Goal: Book appointment/travel/reservation

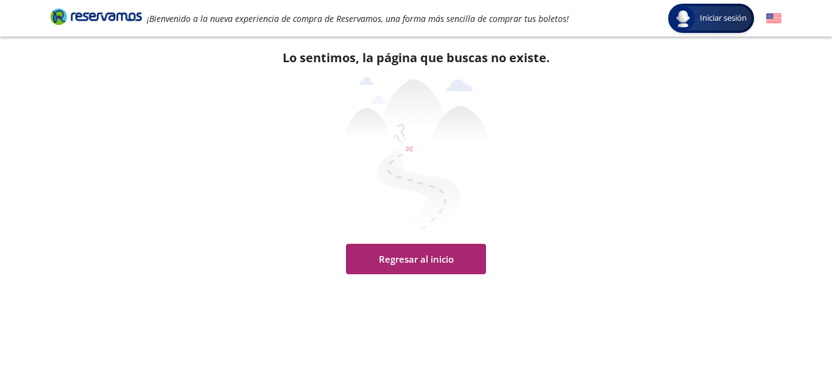
click at [413, 263] on button "Regresar al inicio" at bounding box center [416, 259] width 140 height 30
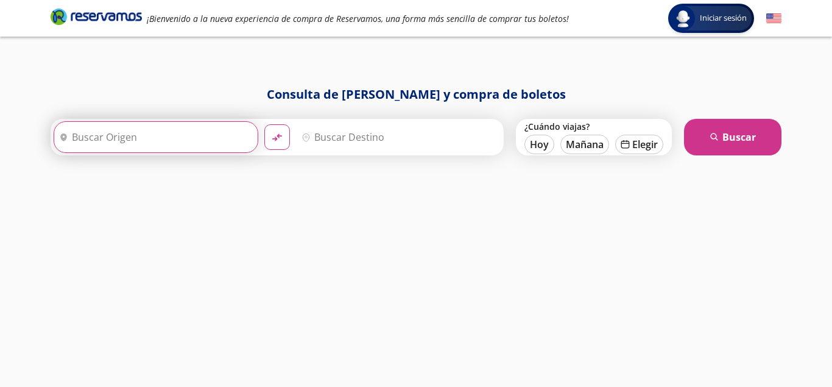
click at [138, 135] on input "Origen" at bounding box center [154, 137] width 200 height 30
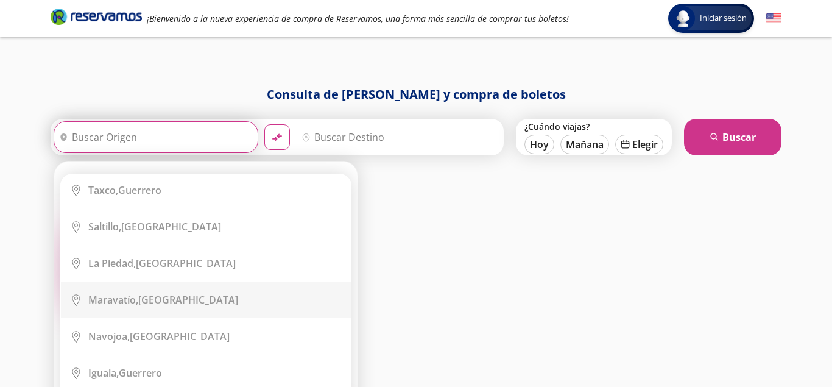
scroll to position [1689, 0]
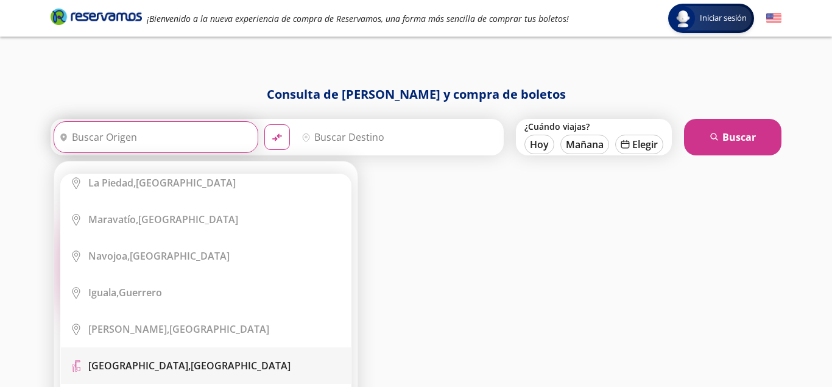
click at [210, 359] on div "[GEOGRAPHIC_DATA], [GEOGRAPHIC_DATA]" at bounding box center [189, 365] width 202 height 13
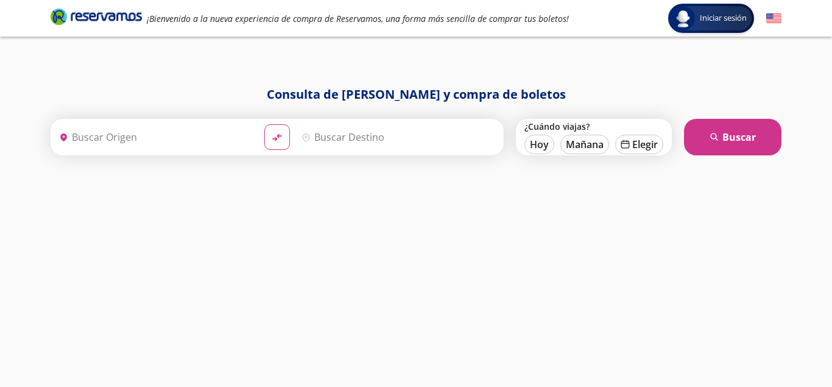
type input "[GEOGRAPHIC_DATA], [GEOGRAPHIC_DATA]"
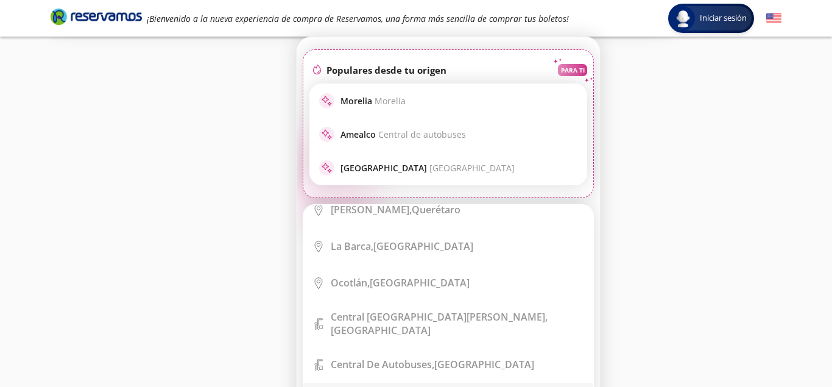
scroll to position [2735, 0]
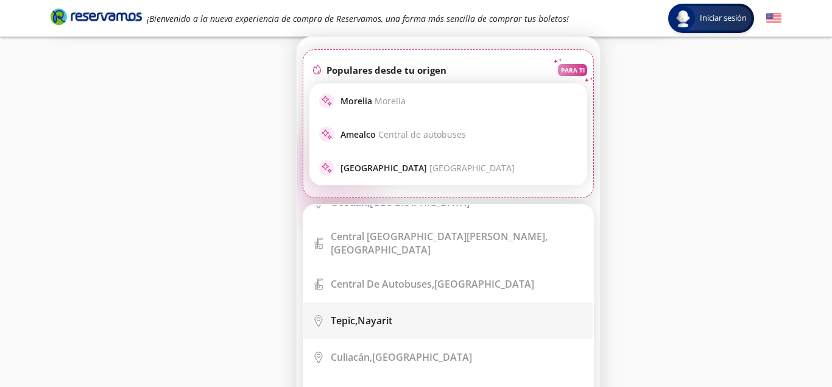
click at [370, 314] on div "Tepic, Nayarit" at bounding box center [362, 320] width 62 height 13
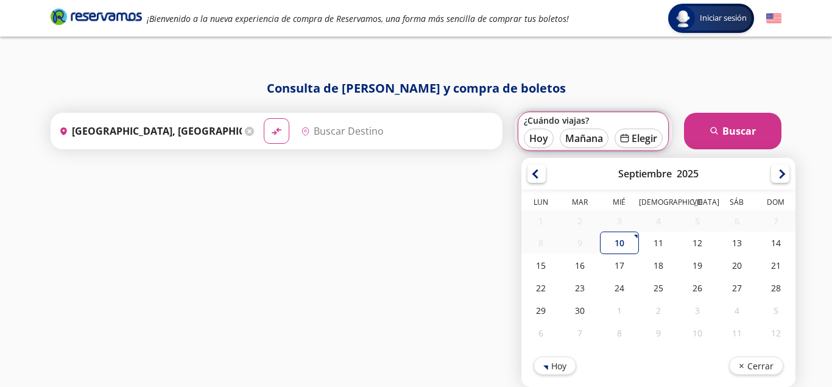
type input "Tepic, Nayarit"
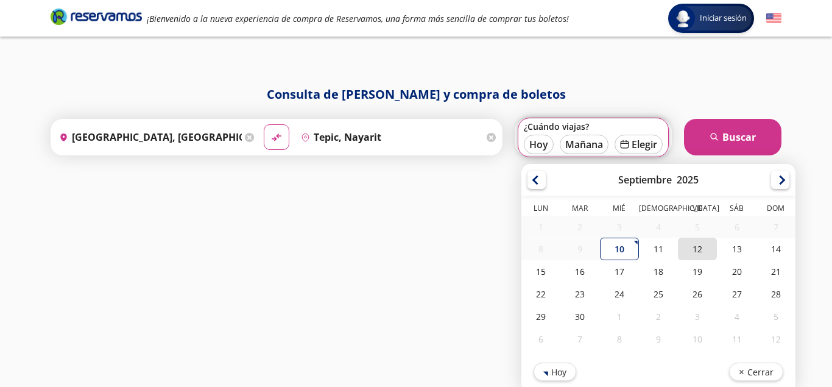
click at [695, 247] on div "12" at bounding box center [697, 249] width 39 height 23
type input "[DATE]"
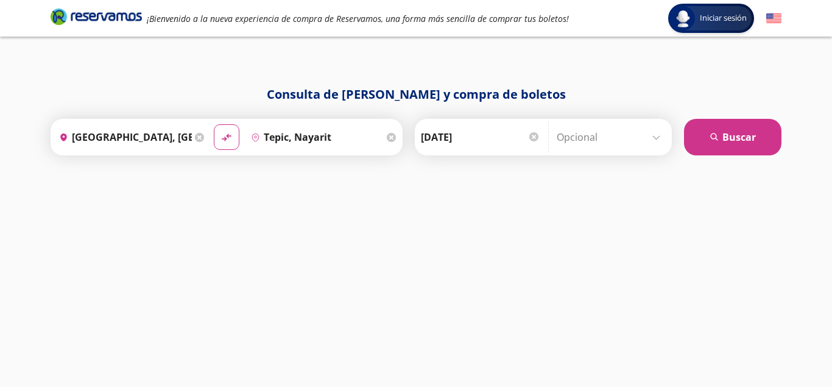
click at [657, 137] on input "Opcional" at bounding box center [611, 137] width 109 height 30
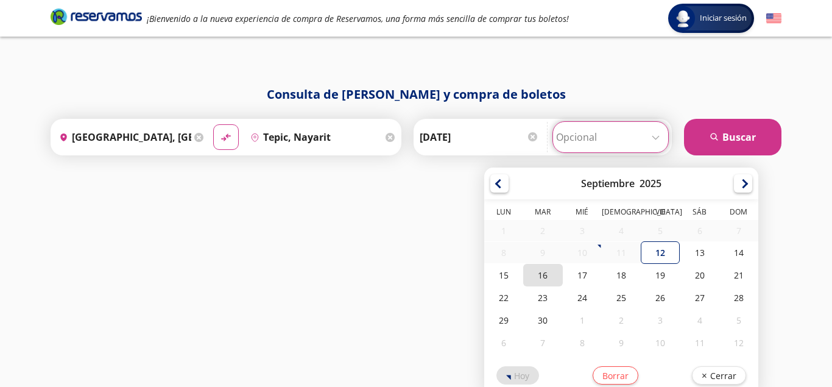
click at [528, 277] on div "16" at bounding box center [542, 275] width 39 height 23
type input "[DATE]"
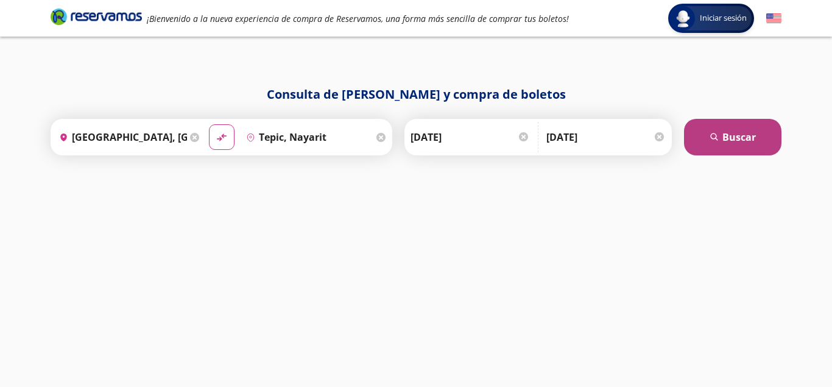
click at [725, 134] on button "search [GEOGRAPHIC_DATA]" at bounding box center [732, 137] width 97 height 37
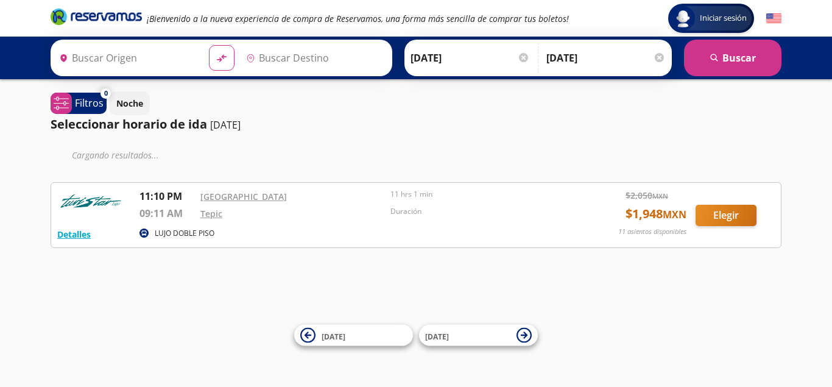
type input "[GEOGRAPHIC_DATA], [GEOGRAPHIC_DATA]"
type input "Tepic, Nayarit"
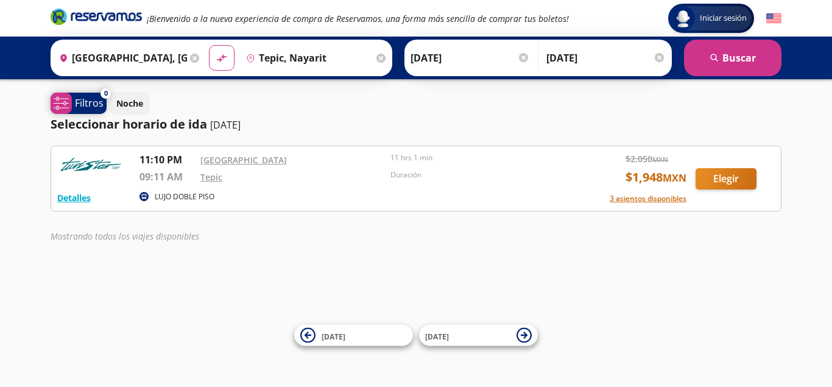
click at [93, 104] on p "Filtros" at bounding box center [89, 103] width 29 height 15
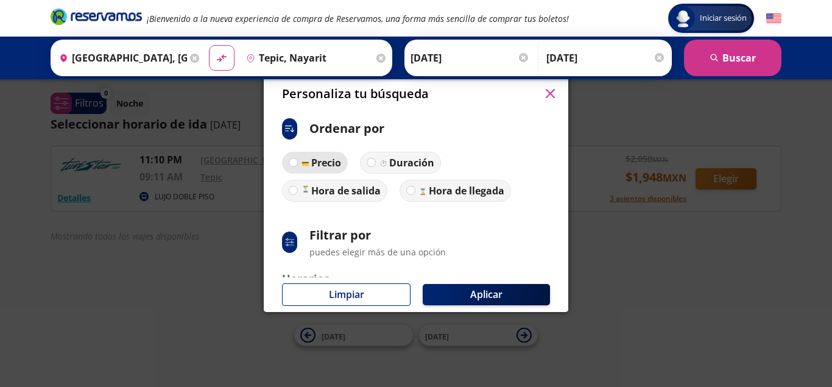
click at [321, 165] on p "Precio" at bounding box center [326, 162] width 30 height 15
click at [297, 165] on input "Precio" at bounding box center [293, 162] width 8 height 8
radio input "true"
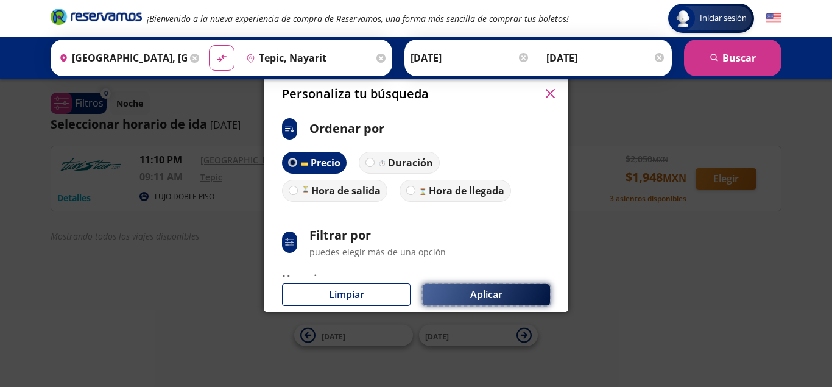
click at [477, 296] on button "Aplicar" at bounding box center [486, 294] width 127 height 21
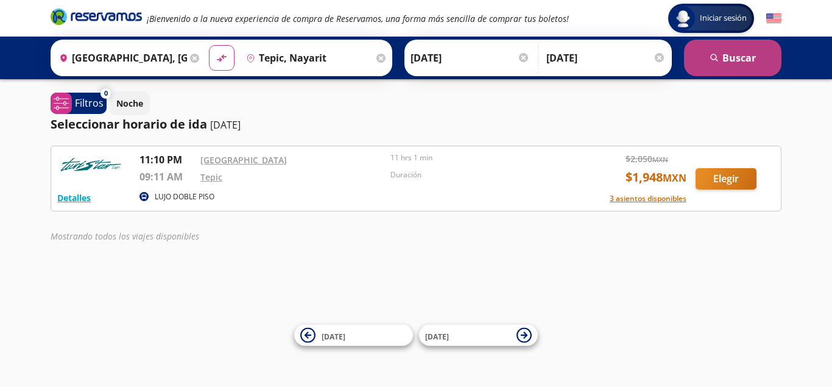
click at [742, 59] on button "search [GEOGRAPHIC_DATA]" at bounding box center [732, 58] width 97 height 37
click at [737, 51] on button "search [GEOGRAPHIC_DATA]" at bounding box center [732, 58] width 97 height 37
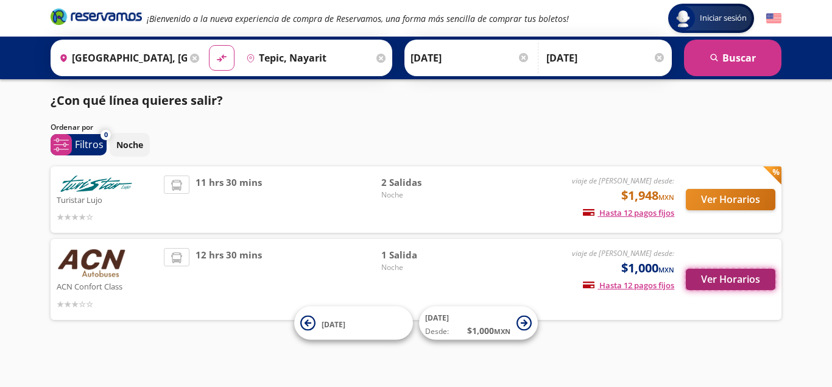
click at [718, 276] on button "Ver Horarios" at bounding box center [731, 279] width 90 height 21
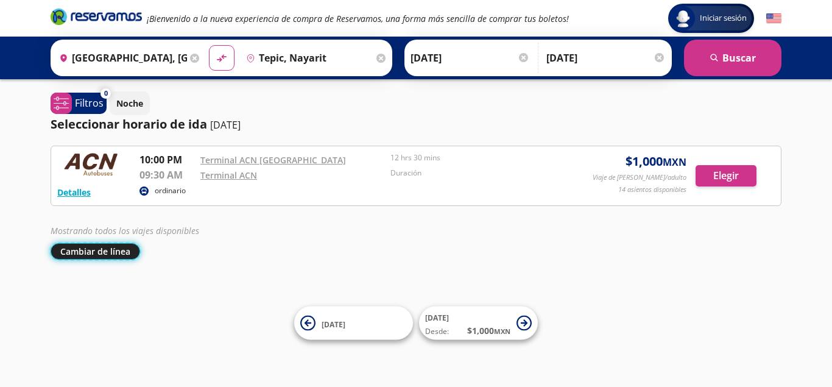
click at [102, 252] on button "Cambiar de línea" at bounding box center [96, 251] width 90 height 16
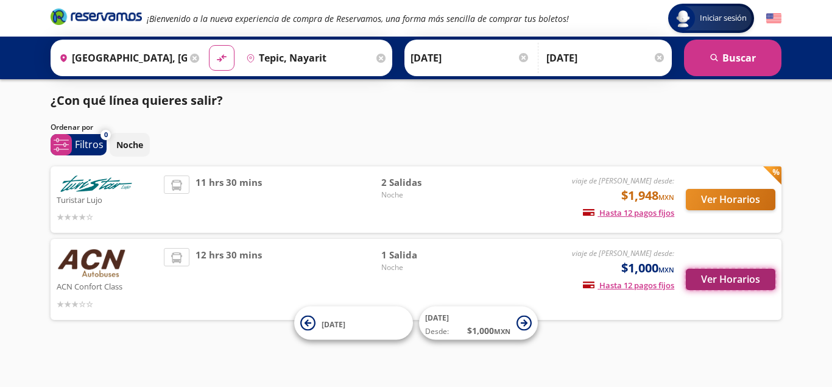
click at [729, 276] on button "Ver Horarios" at bounding box center [731, 279] width 90 height 21
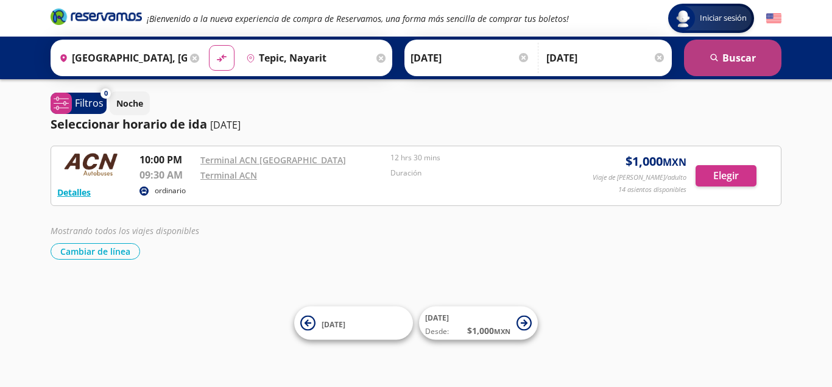
click at [728, 53] on button "search [GEOGRAPHIC_DATA]" at bounding box center [732, 58] width 97 height 37
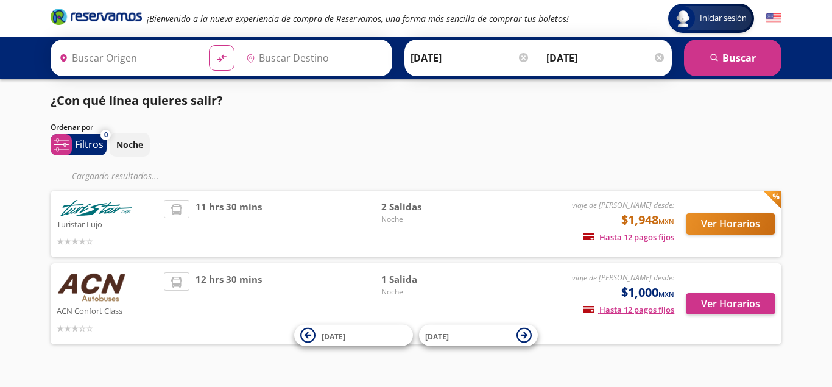
type input "Ciudad de México, Distrito Federal"
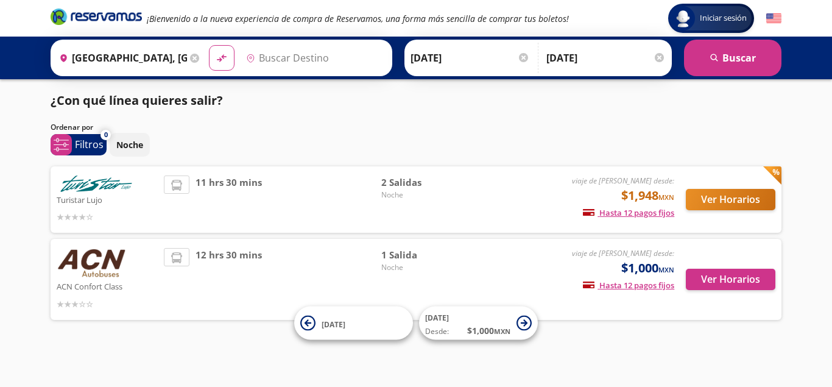
type input "Tepic, Nayarit"
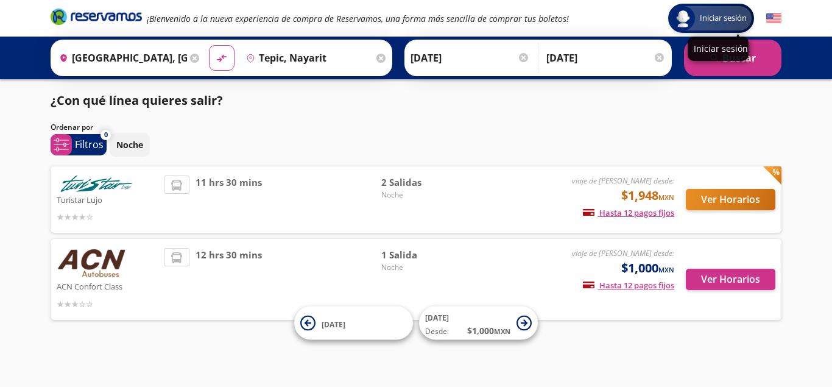
click at [707, 21] on span "Iniciar sesión" at bounding box center [723, 18] width 57 height 12
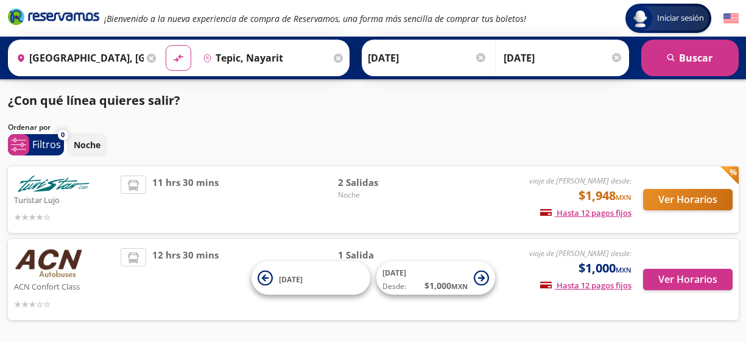
click at [564, 339] on div "Iniciar sesión Iniciar sesión ¡Bienvenido a la nueva experiencia de compra de R…" at bounding box center [373, 193] width 746 height 387
click at [685, 280] on button "Ver Horarios" at bounding box center [688, 279] width 90 height 21
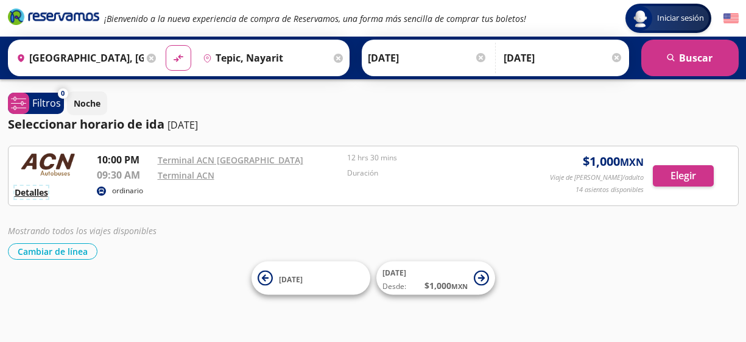
click at [43, 197] on button "Detalles" at bounding box center [32, 192] width 34 height 13
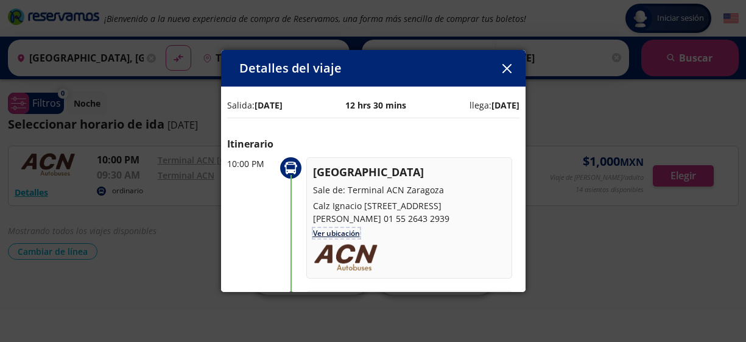
click at [340, 238] on link "Ver ubicación" at bounding box center [336, 233] width 47 height 10
